Goal: Task Accomplishment & Management: Manage account settings

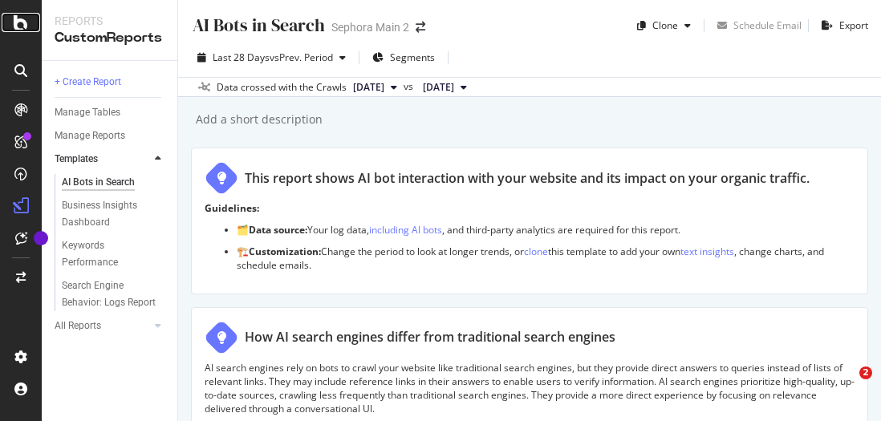
click at [19, 27] on icon at bounding box center [21, 22] width 14 height 19
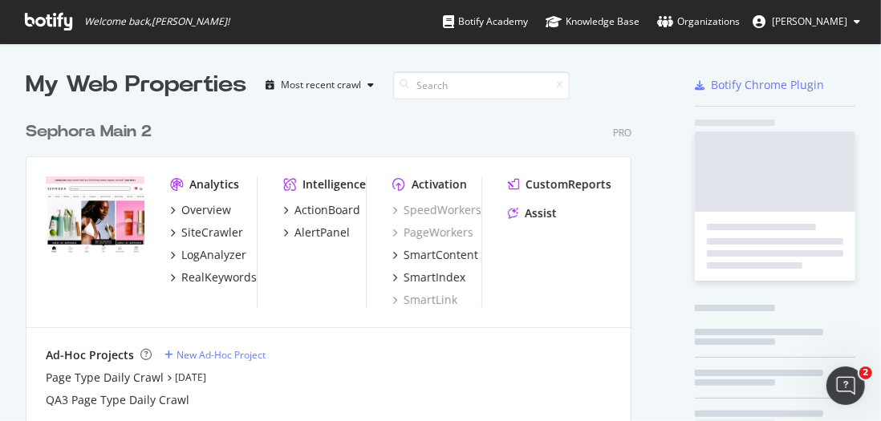
scroll to position [409, 857]
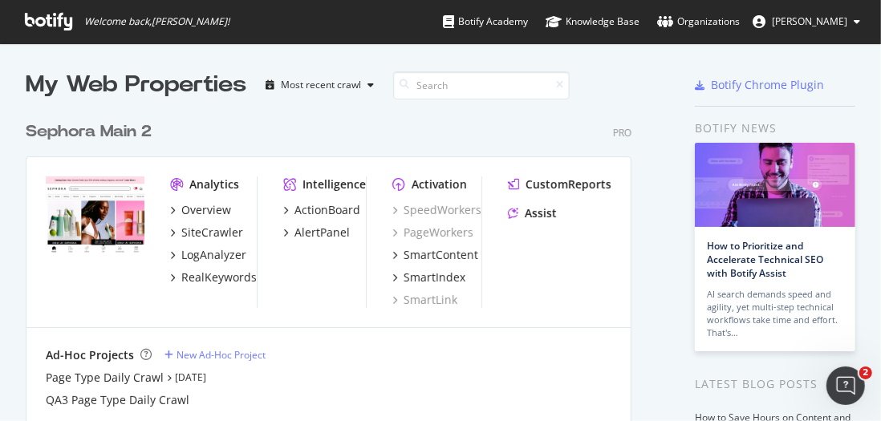
click at [124, 132] on div "Sephora Main 2" at bounding box center [89, 131] width 126 height 23
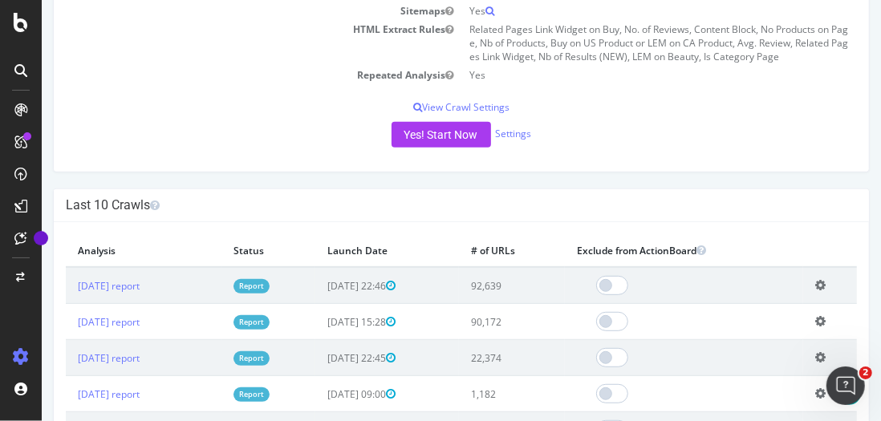
scroll to position [325, 0]
click at [495, 129] on link "Settings" at bounding box center [513, 135] width 36 height 14
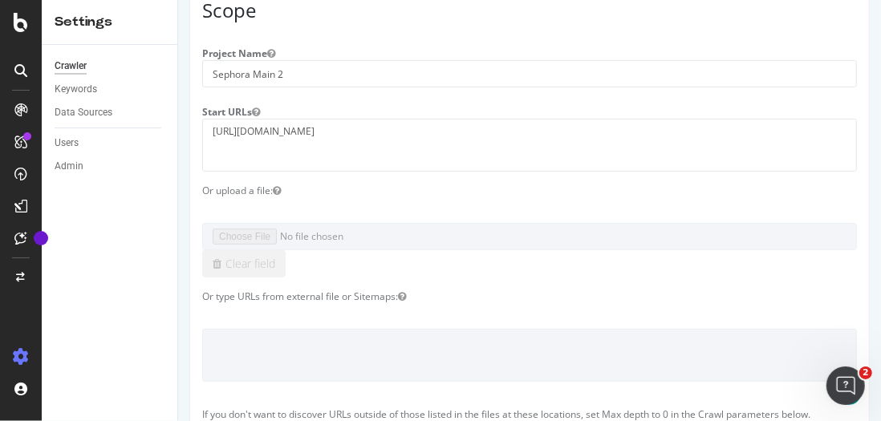
scroll to position [193, 0]
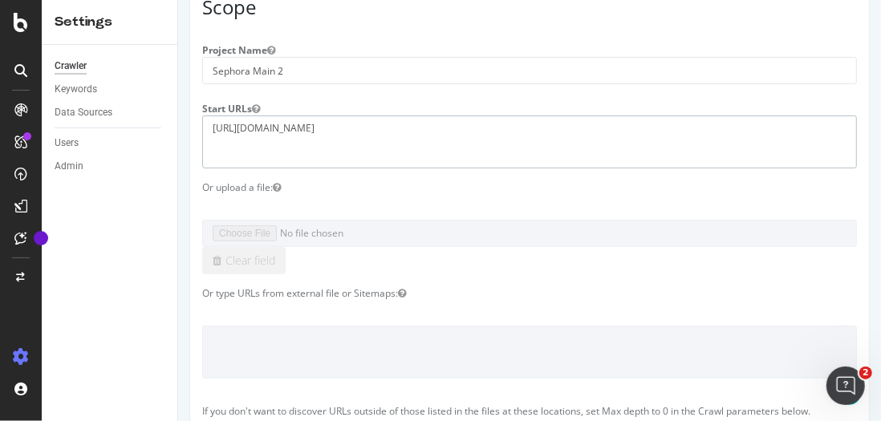
drag, startPoint x: 340, startPoint y: 129, endPoint x: 132, endPoint y: 110, distance: 208.7
paste textarea "- [URL][DOMAIN_NAME] - [URL][DOMAIN_NAME] - [URL][DOMAIN_NAME]"
click at [218, 149] on textarea "[URL][DOMAIN_NAME]" at bounding box center [528, 142] width 655 height 52
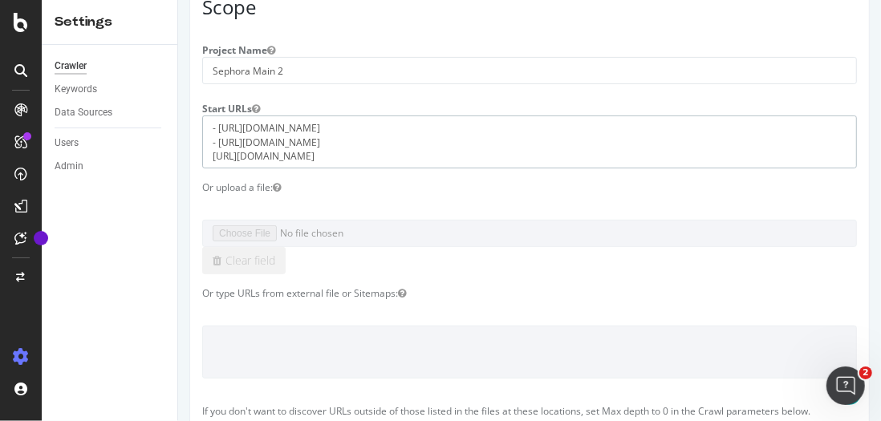
click at [219, 138] on textarea "[URL][DOMAIN_NAME]" at bounding box center [528, 142] width 655 height 52
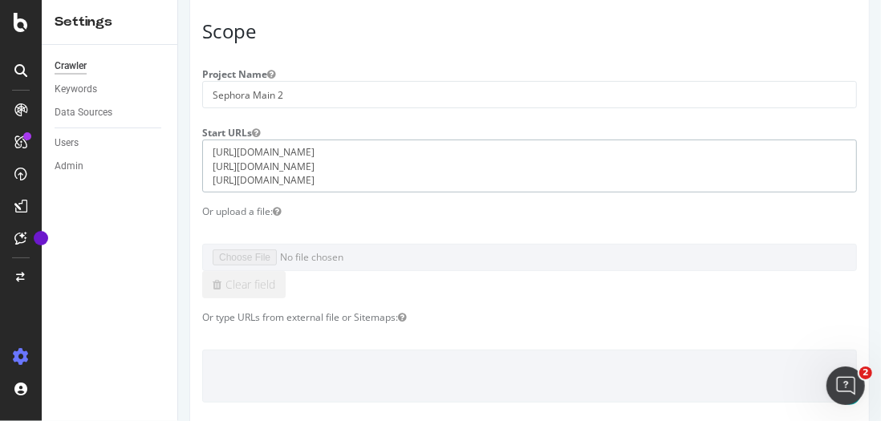
scroll to position [165, 0]
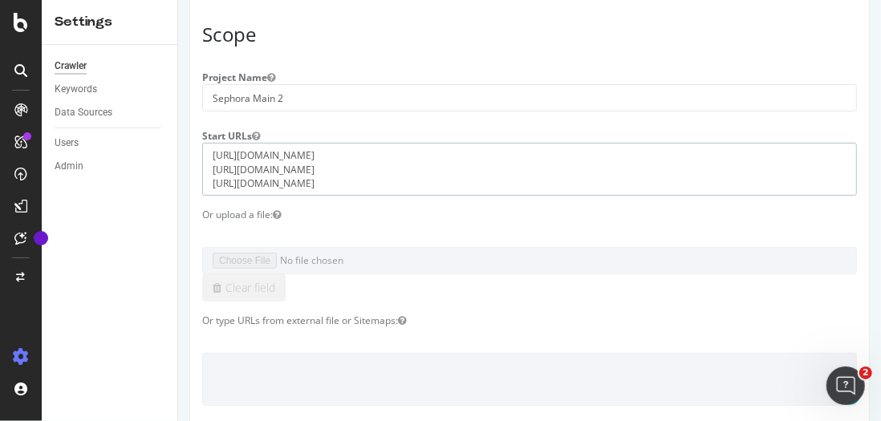
drag, startPoint x: 335, startPoint y: 176, endPoint x: 183, endPoint y: 170, distance: 151.8
click at [211, 150] on textarea "[URL][DOMAIN_NAME]" at bounding box center [528, 169] width 655 height 52
paste textarea "[URL][DOMAIN_NAME]"
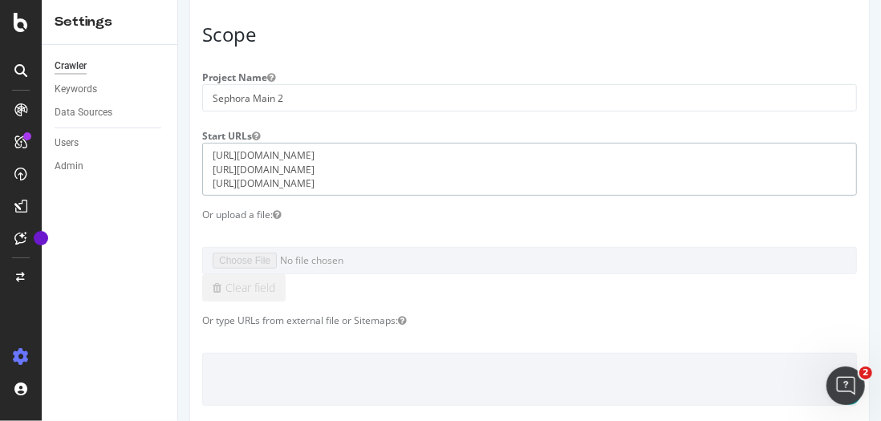
type textarea "[URL][DOMAIN_NAME] [URL][DOMAIN_NAME] [URL][DOMAIN_NAME]"
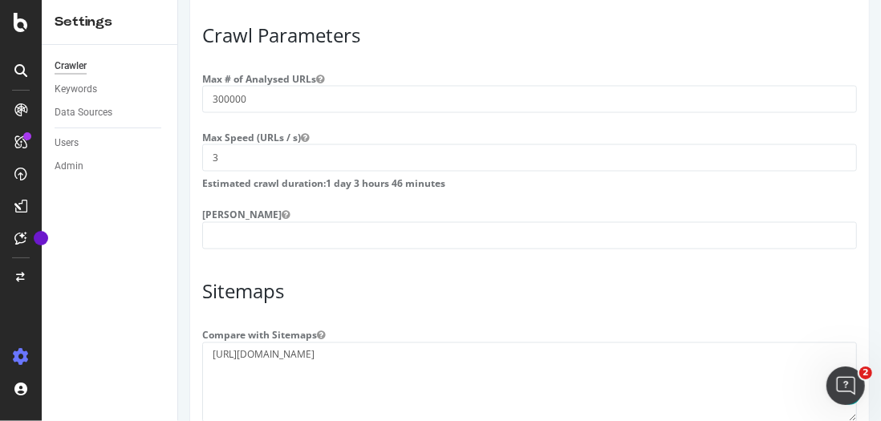
scroll to position [1509, 0]
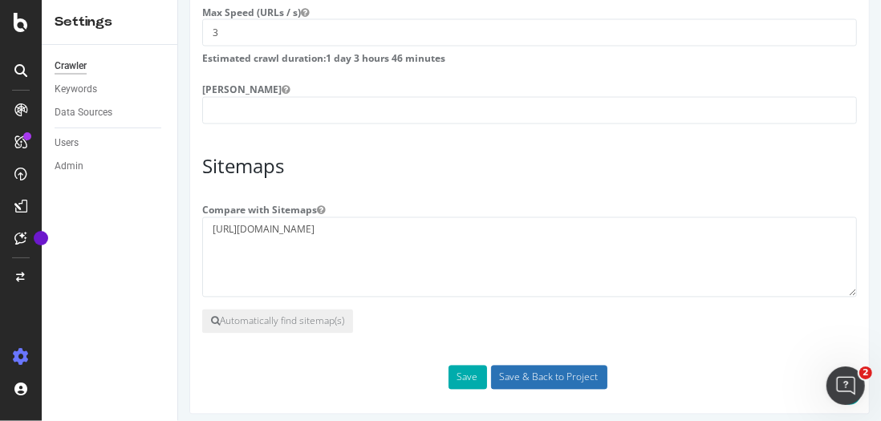
click at [500, 371] on input "Save & Back to Project" at bounding box center [548, 378] width 116 height 24
